Goal: Task Accomplishment & Management: Manage account settings

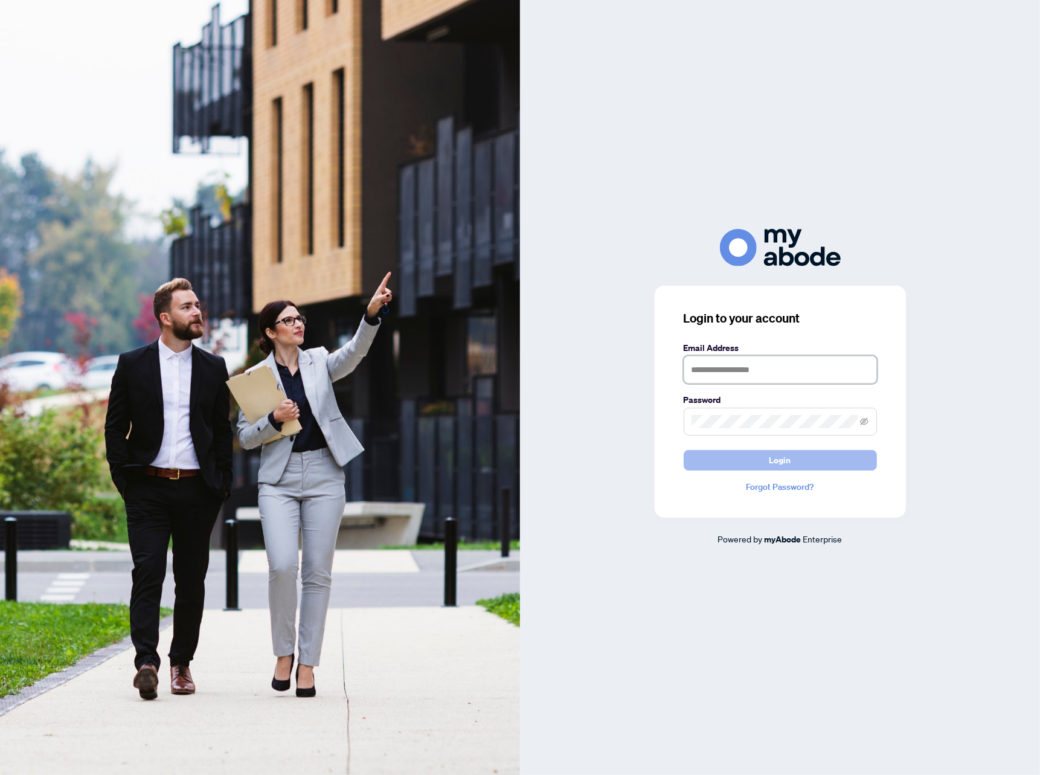
type input "**********"
click at [702, 451] on button "Login" at bounding box center [779, 460] width 193 height 21
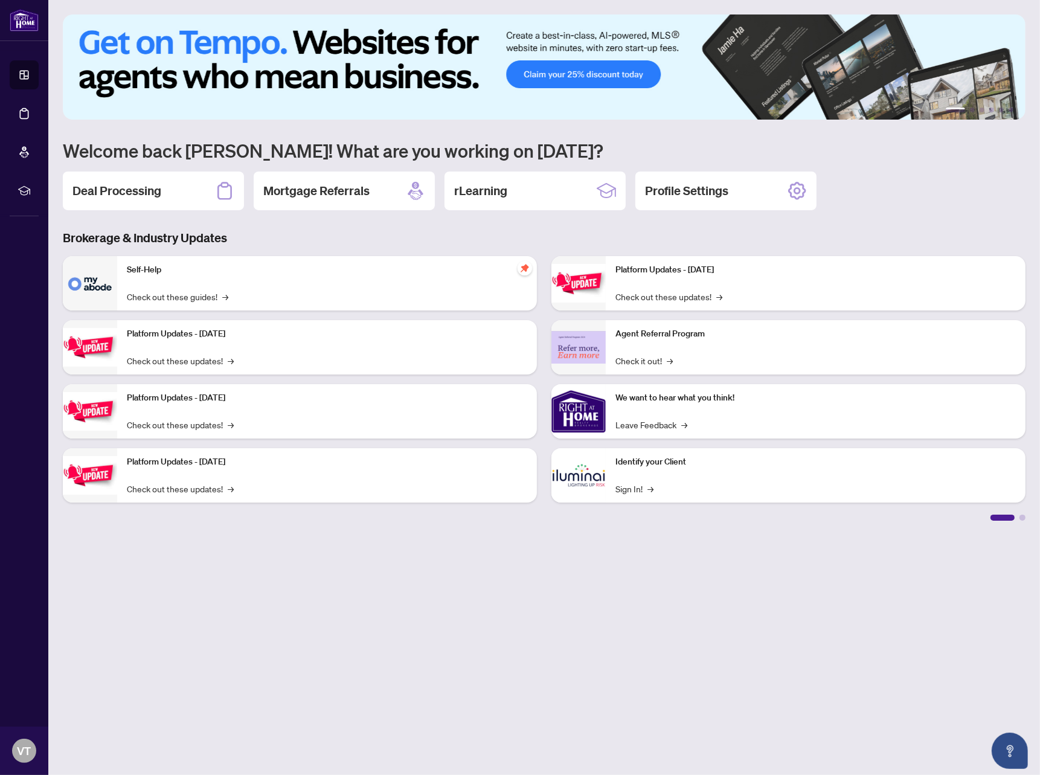
click at [141, 182] on h2 "Deal Processing" at bounding box center [116, 190] width 89 height 17
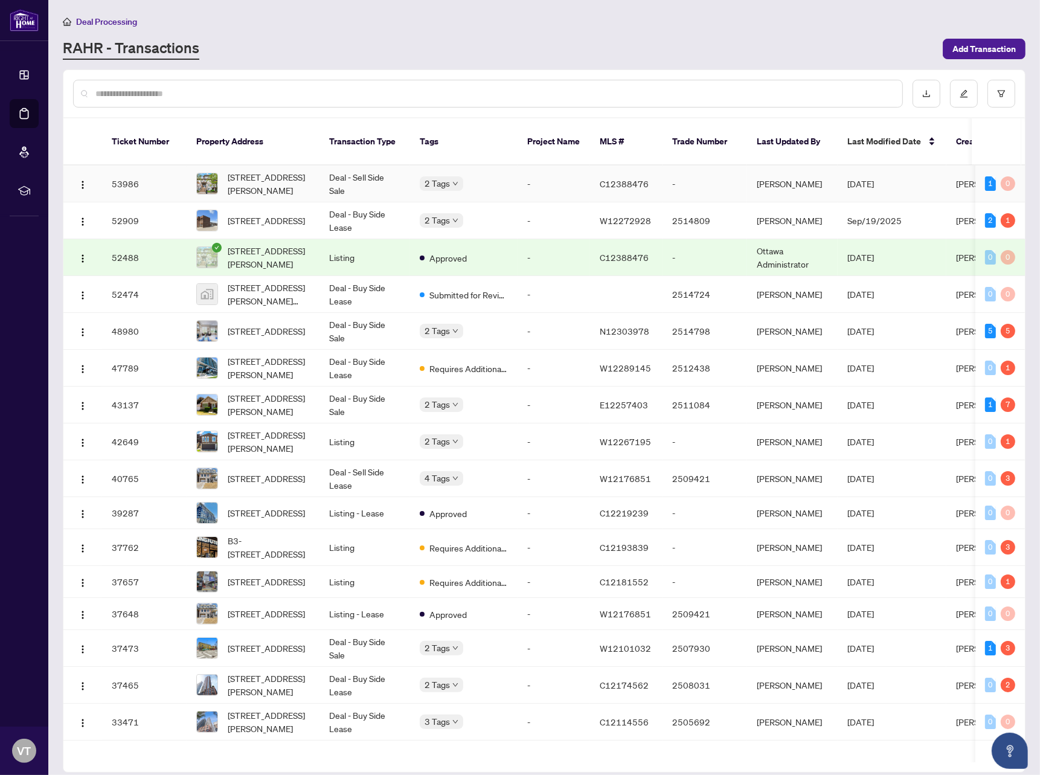
click at [529, 165] on td "-" at bounding box center [553, 183] width 72 height 37
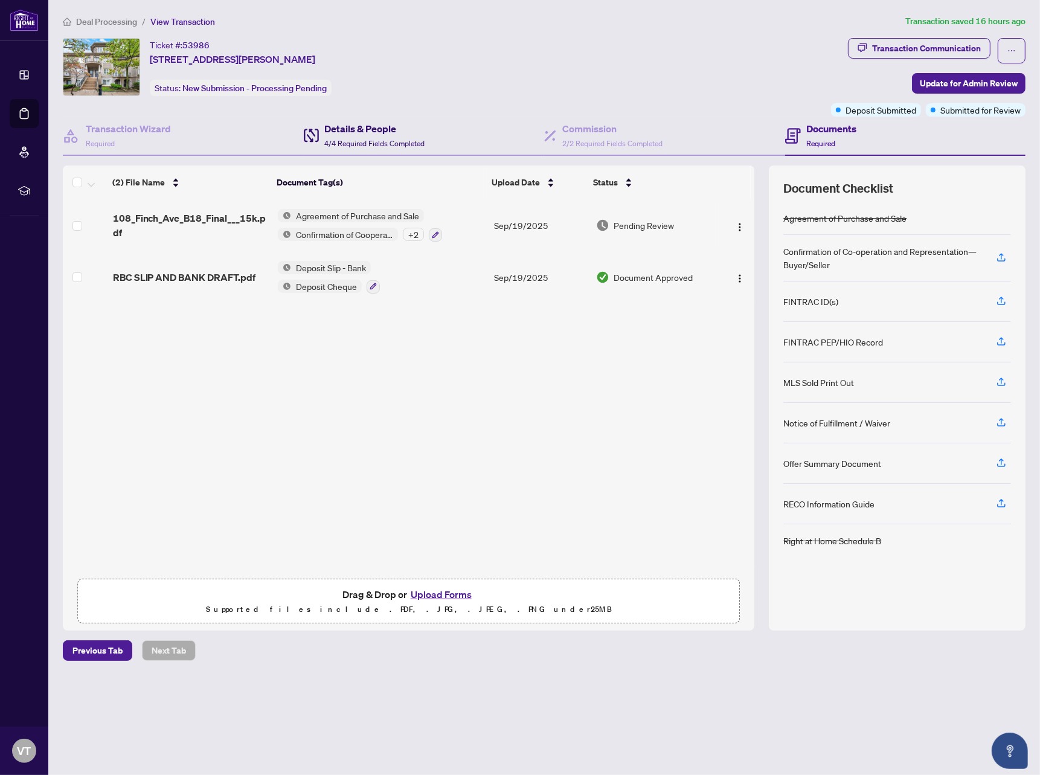
click at [384, 139] on span "4/4 Required Fields Completed" at bounding box center [375, 143] width 100 height 9
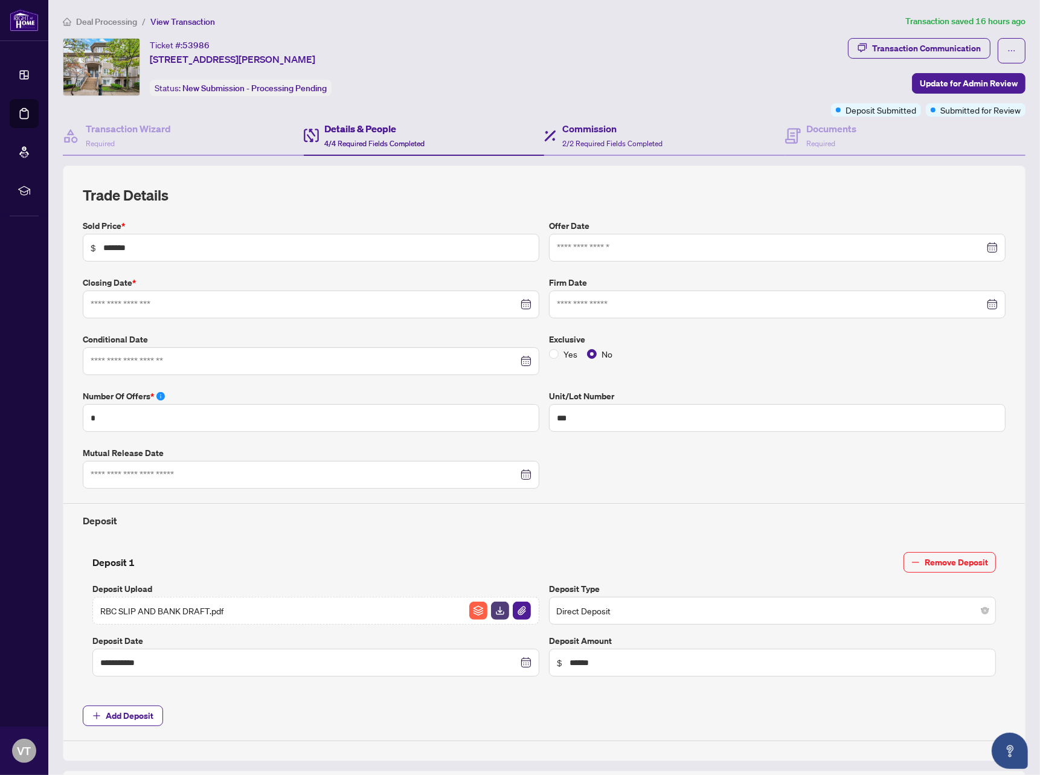
type input "**********"
click at [589, 139] on span "2/2 Required Fields Completed" at bounding box center [612, 143] width 100 height 9
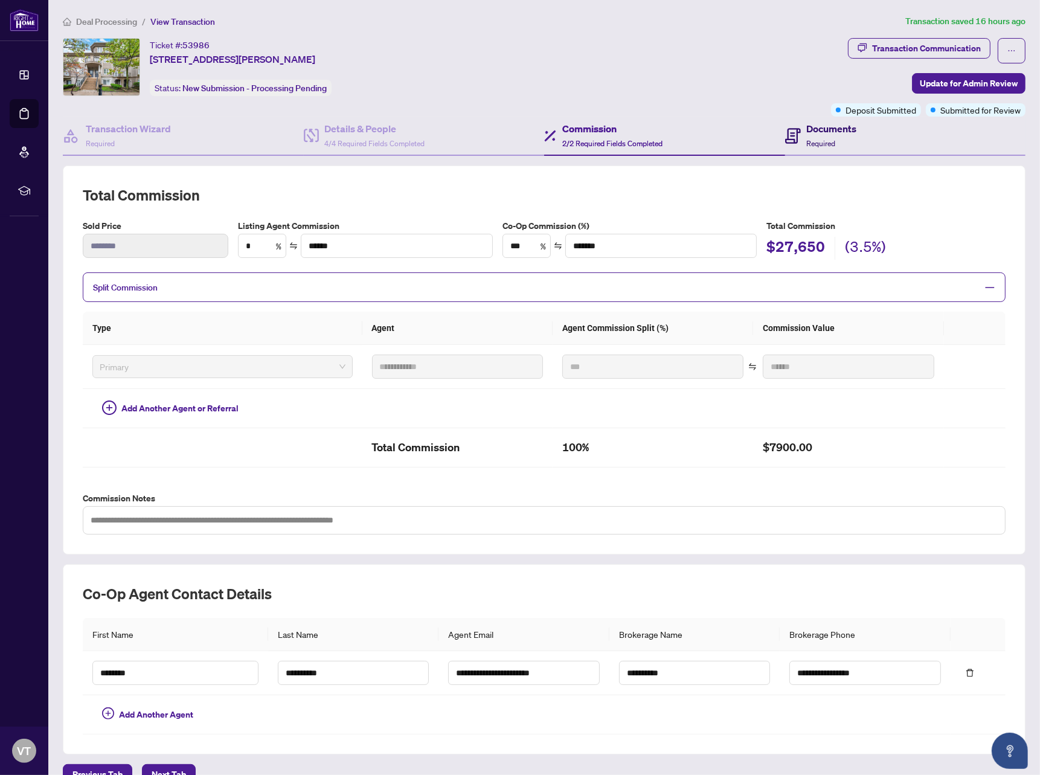
click at [819, 130] on h4 "Documents" at bounding box center [832, 128] width 50 height 14
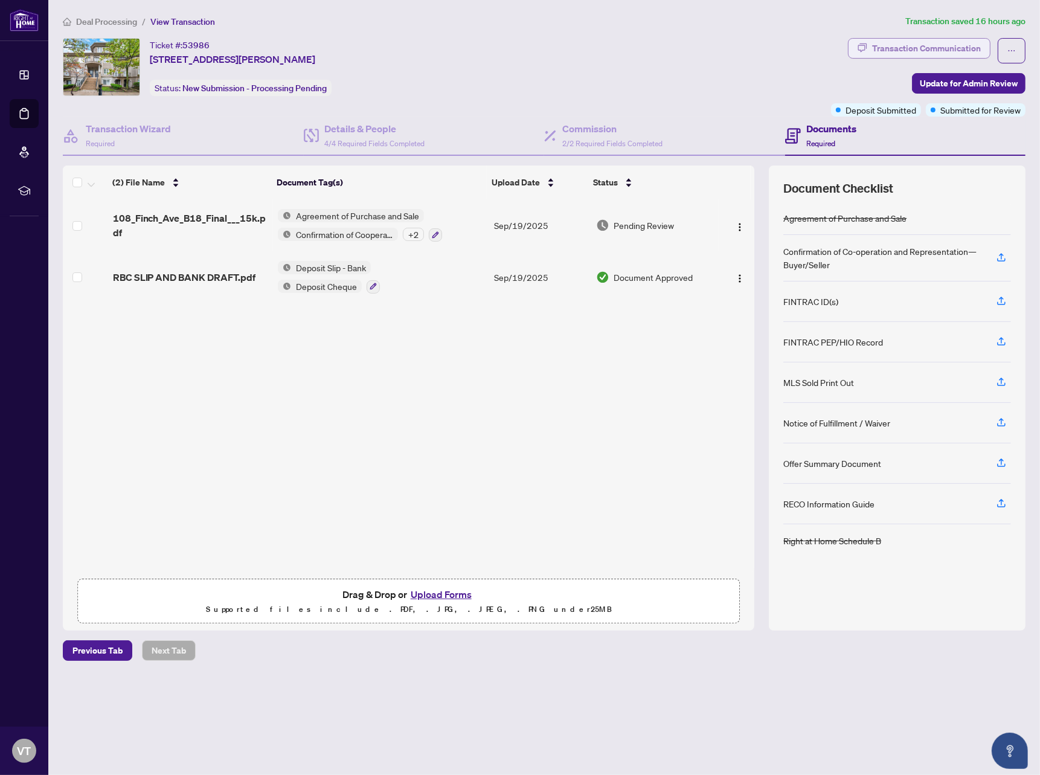
click at [935, 51] on div "Transaction Communication" at bounding box center [926, 48] width 109 height 19
type textarea "**********"
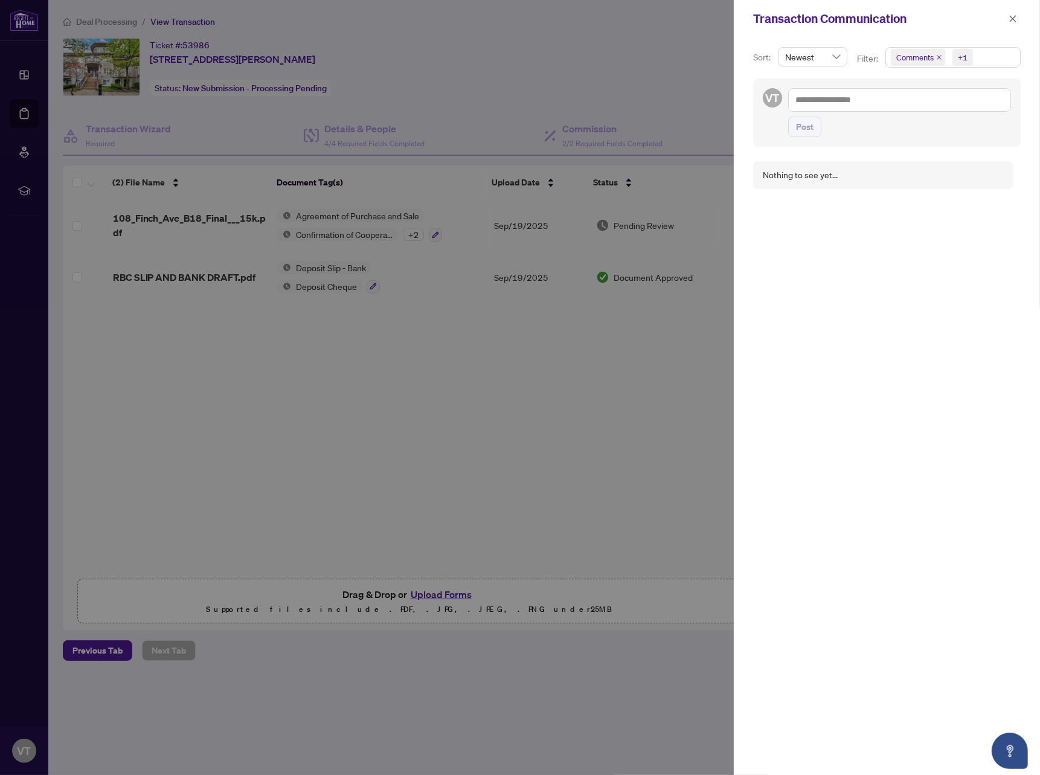
click at [371, 414] on div at bounding box center [520, 387] width 1040 height 775
click at [426, 282] on div at bounding box center [520, 387] width 1040 height 775
click at [1016, 14] on button "button" at bounding box center [1013, 18] width 16 height 14
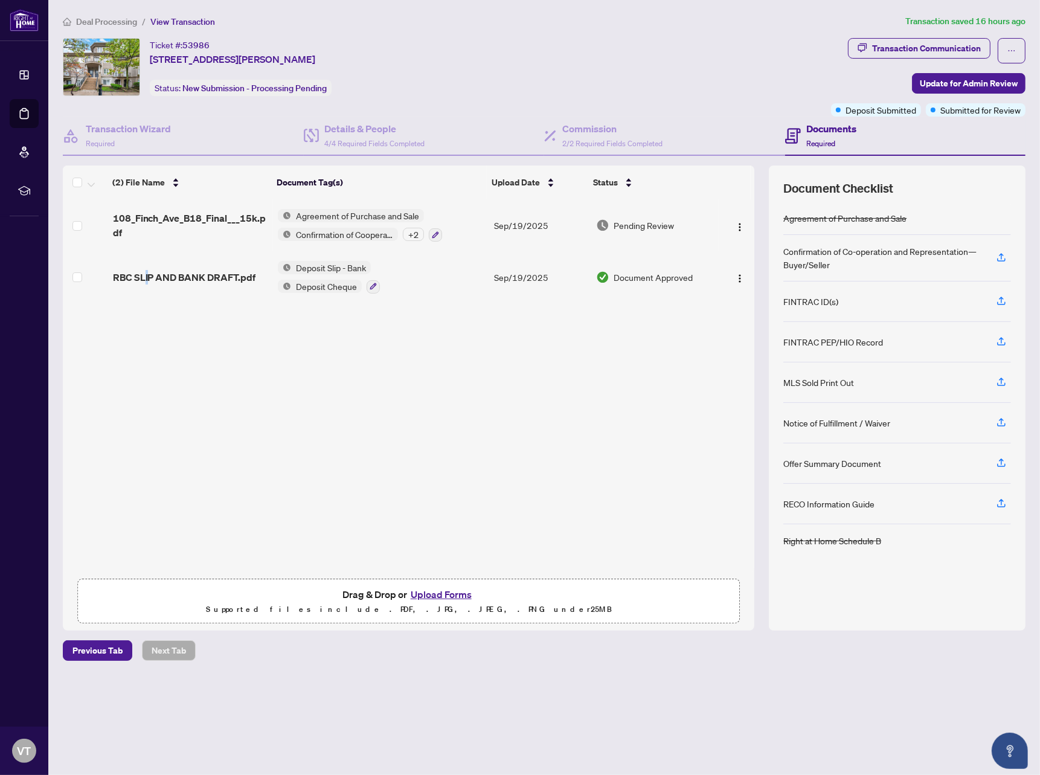
click at [145, 263] on td "RBC SLIP AND BANK DRAFT.pdf" at bounding box center [190, 277] width 165 height 52
click at [593, 53] on div "Ticket #: 53986 [STREET_ADDRESS][PERSON_NAME] Status: New Submission - Processi…" at bounding box center [444, 67] width 763 height 58
click at [441, 395] on div "108_Finch_Ave_B18_Final___15k.pdf Agreement of Purchase and Sale Confirmation o…" at bounding box center [408, 385] width 691 height 373
drag, startPoint x: 209, startPoint y: 43, endPoint x: 151, endPoint y: 45, distance: 58.6
click at [151, 45] on div "Ticket #: 53986 [STREET_ADDRESS][PERSON_NAME]" at bounding box center [232, 52] width 165 height 28
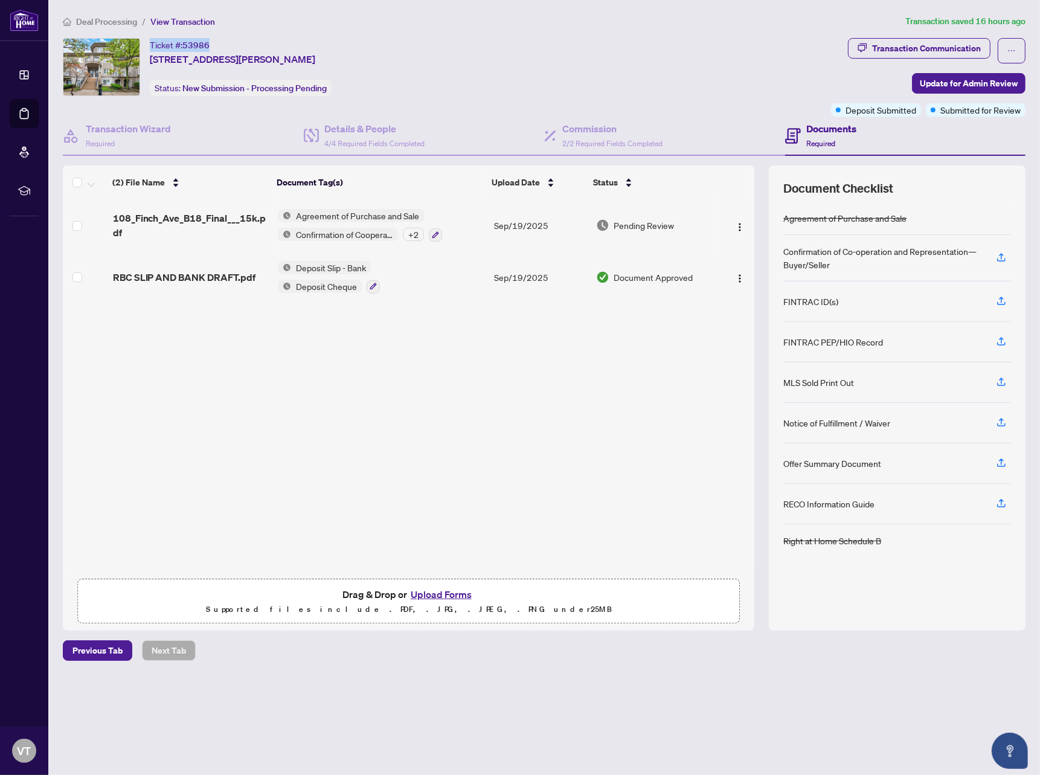
copy div "Ticket #: 53986"
click at [251, 59] on span "[STREET_ADDRESS][PERSON_NAME]" at bounding box center [232, 59] width 165 height 14
click at [1011, 46] on icon "ellipsis" at bounding box center [1011, 50] width 8 height 8
click at [947, 77] on span "Transaction Permissions" at bounding box center [969, 77] width 92 height 13
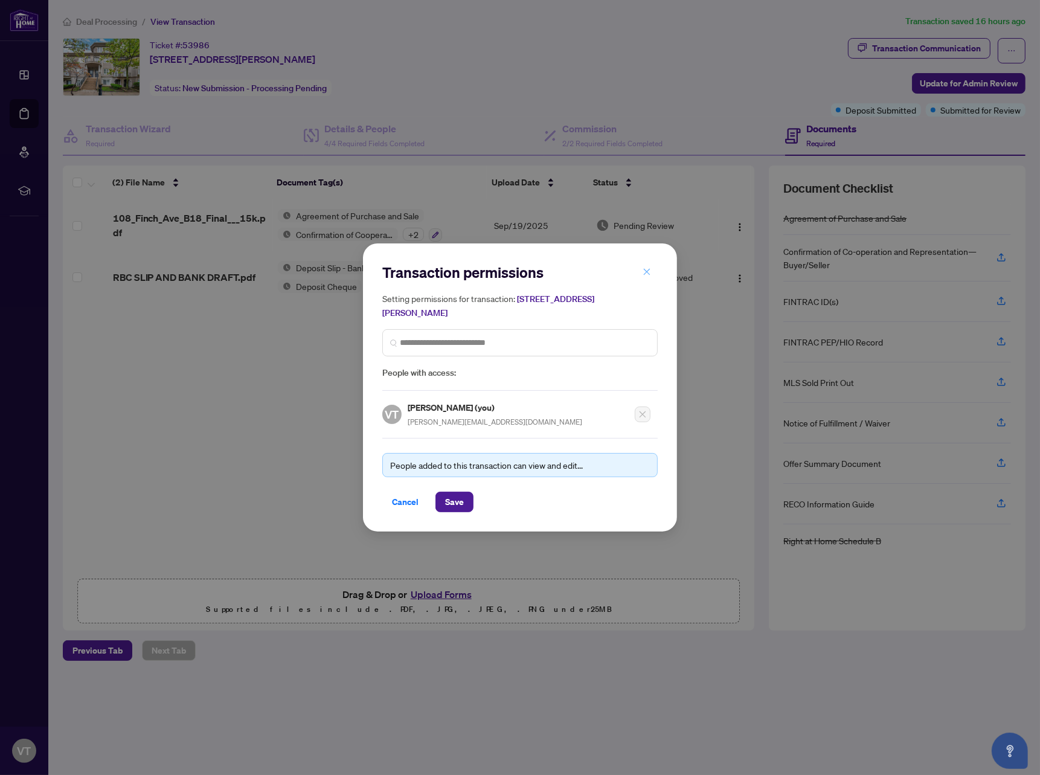
click at [648, 276] on icon "close" at bounding box center [646, 271] width 8 height 8
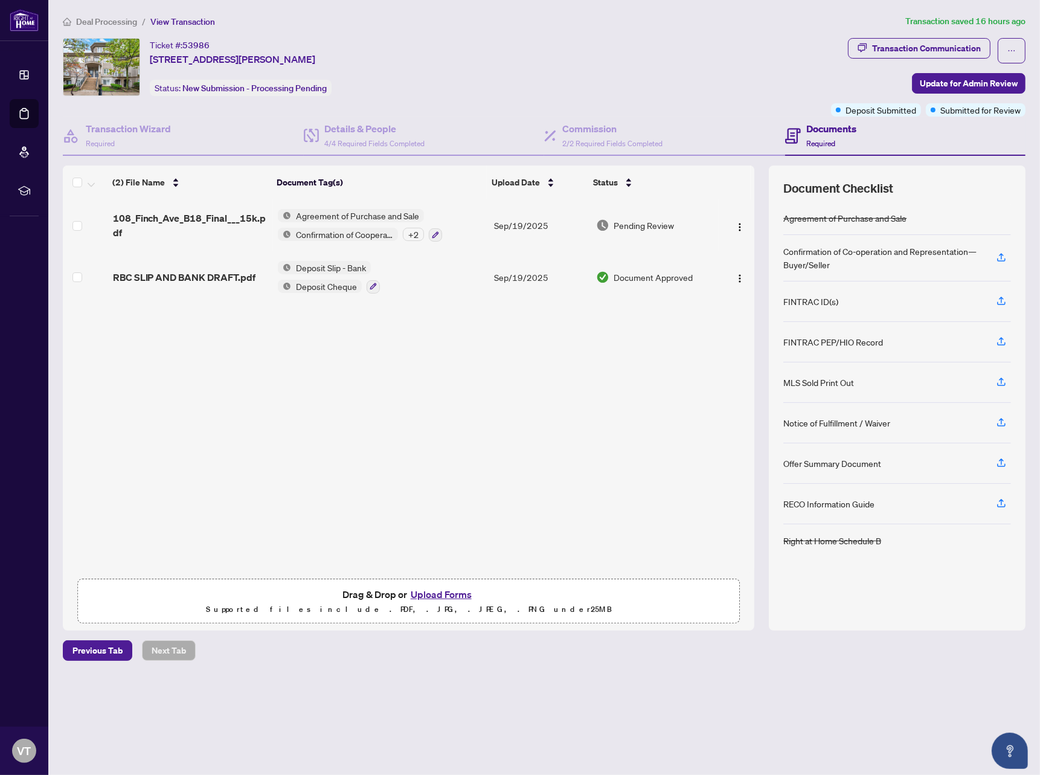
click at [195, 409] on div "108_Finch_Ave_B18_Final___15k.pdf Agreement of Purchase and Sale Confirmation o…" at bounding box center [408, 385] width 691 height 373
drag, startPoint x: 152, startPoint y: 43, endPoint x: 423, endPoint y: 59, distance: 270.9
click at [423, 59] on div "Ticket #: 53986 [STREET_ADDRESS][PERSON_NAME] Status: New Submission - Processi…" at bounding box center [444, 67] width 763 height 58
click at [315, 55] on span "[STREET_ADDRESS][PERSON_NAME]" at bounding box center [232, 59] width 165 height 14
drag, startPoint x: 263, startPoint y: 59, endPoint x: 146, endPoint y: 46, distance: 117.2
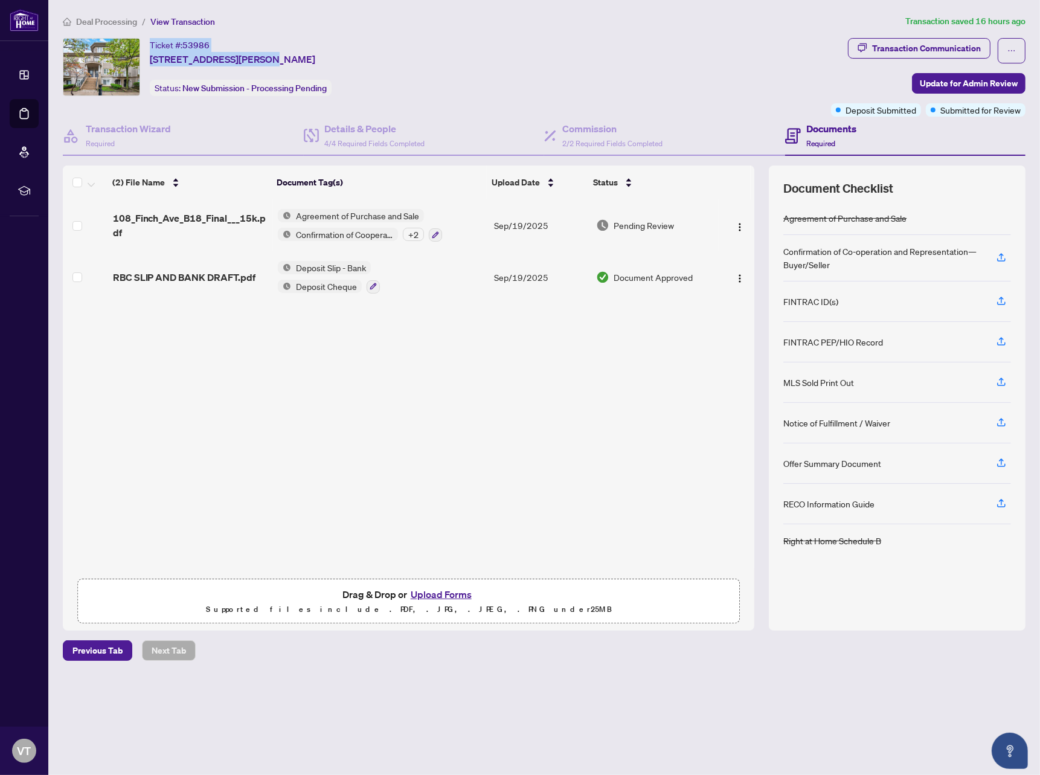
click at [146, 46] on div "Ticket #: 53986 [STREET_ADDRESS][PERSON_NAME] Status: New Submission - Processi…" at bounding box center [444, 67] width 763 height 58
copy div "Ticket #: 53986 [STREET_ADDRESS][PERSON_NAME]"
